Goal: Task Accomplishment & Management: Use online tool/utility

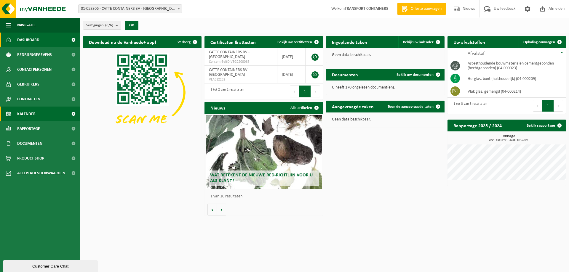
click at [41, 116] on link "Kalender" at bounding box center [40, 114] width 80 height 15
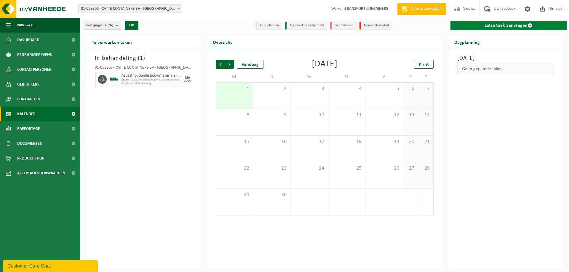
click at [501, 25] on link "Extra taak aanvragen" at bounding box center [508, 25] width 116 height 9
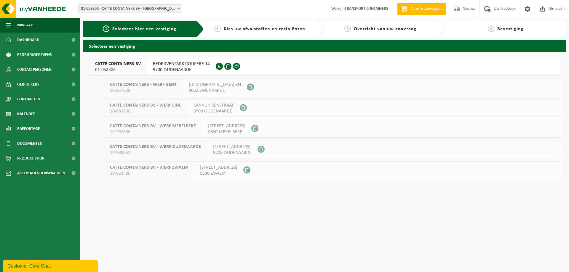
click at [186, 67] on span "9700 OUDENAARDE" at bounding box center [181, 70] width 57 height 6
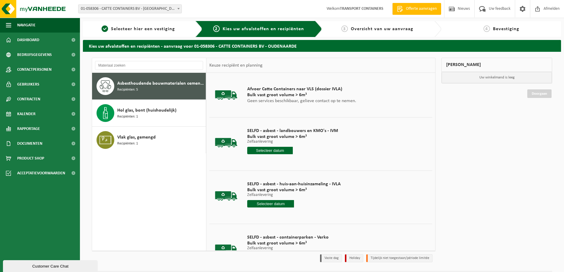
click at [270, 150] on input "text" at bounding box center [270, 150] width 46 height 7
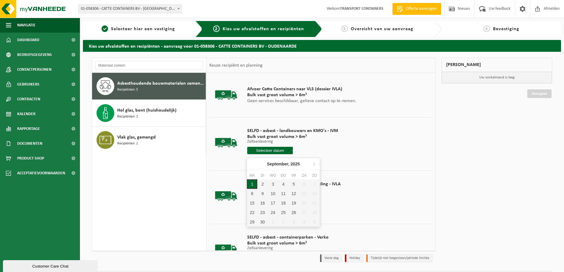
click at [254, 185] on div "1" at bounding box center [252, 183] width 10 height 9
type input "Van 2025-09-01"
type input "2025-09-01"
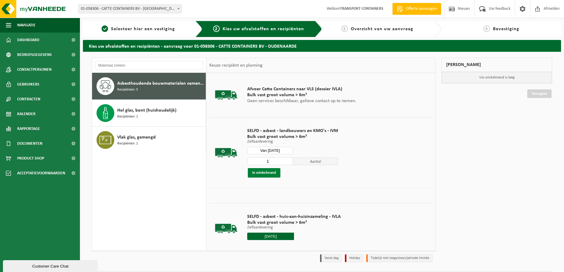
click at [267, 171] on button "In winkelmand" at bounding box center [264, 172] width 33 height 9
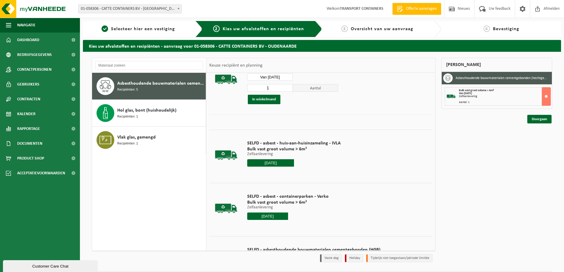
scroll to position [89, 0]
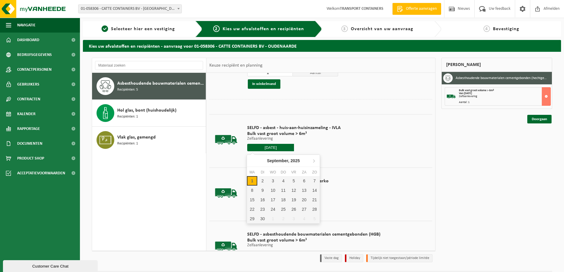
click at [265, 148] on input "2025-09-01" at bounding box center [270, 147] width 47 height 7
click at [253, 180] on div "1" at bounding box center [252, 180] width 10 height 9
click at [252, 181] on div "1" at bounding box center [252, 180] width 10 height 9
type input "Van 2025-09-01"
type input "2025-09-01"
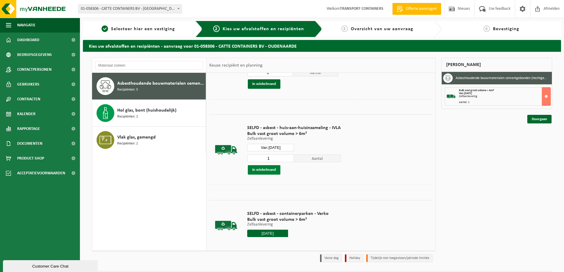
click at [263, 169] on button "In winkelmand" at bounding box center [264, 169] width 33 height 9
click at [541, 142] on link "Doorgaan" at bounding box center [539, 140] width 24 height 9
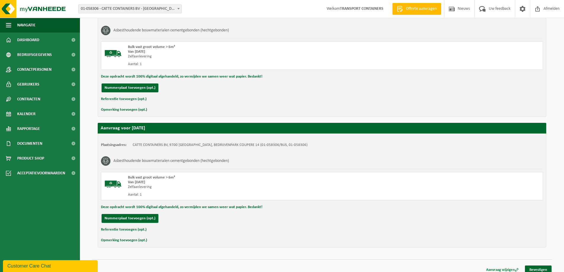
scroll to position [135, 0]
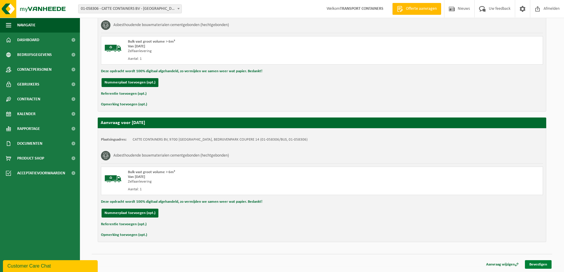
click at [540, 265] on link "Bevestigen" at bounding box center [538, 264] width 27 height 9
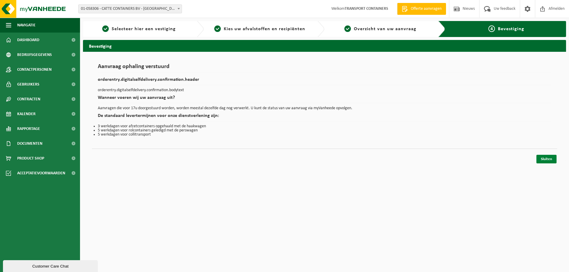
click at [548, 160] on link "Sluiten" at bounding box center [546, 159] width 20 height 9
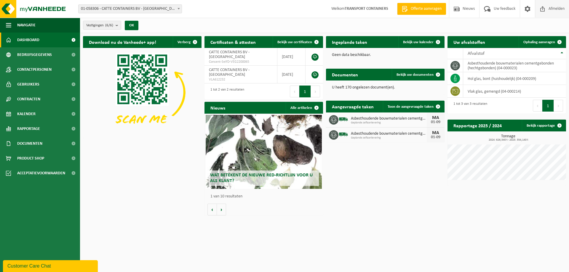
click at [556, 8] on span "Afmelden" at bounding box center [556, 8] width 19 height 17
